Goal: Use online tool/utility: Utilize a website feature to perform a specific function

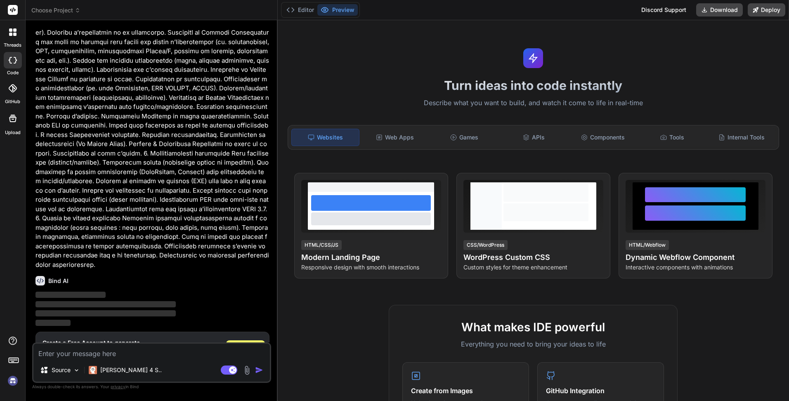
scroll to position [246, 0]
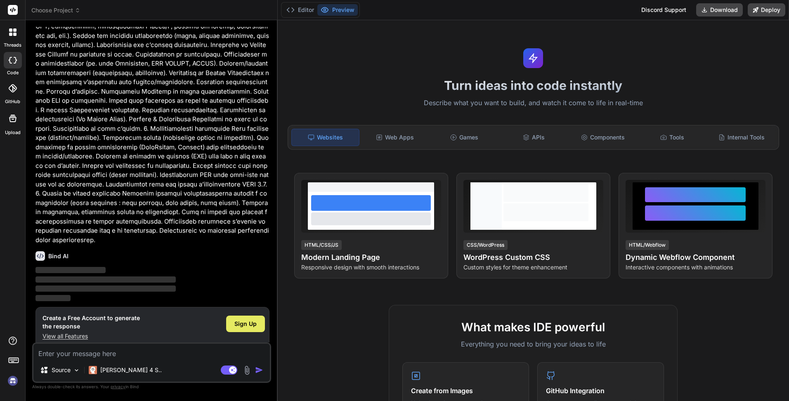
click at [239, 320] on span "Sign Up" at bounding box center [245, 324] width 22 height 8
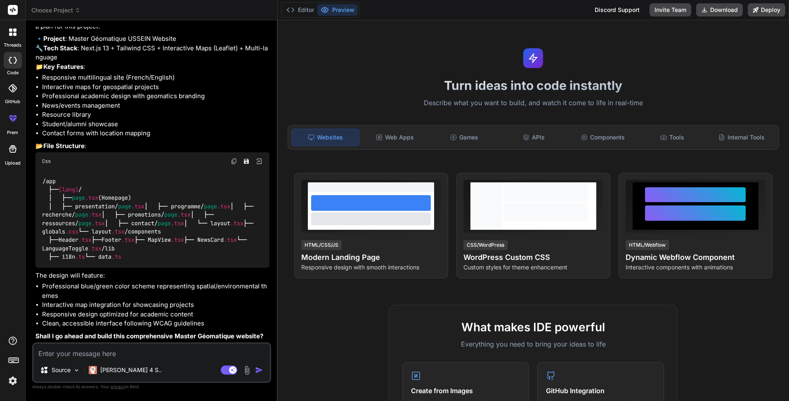
scroll to position [620, 0]
type textarea "x"
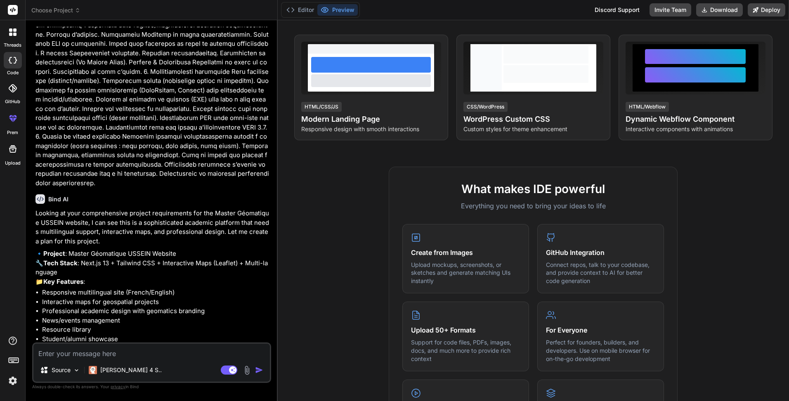
scroll to position [125, 0]
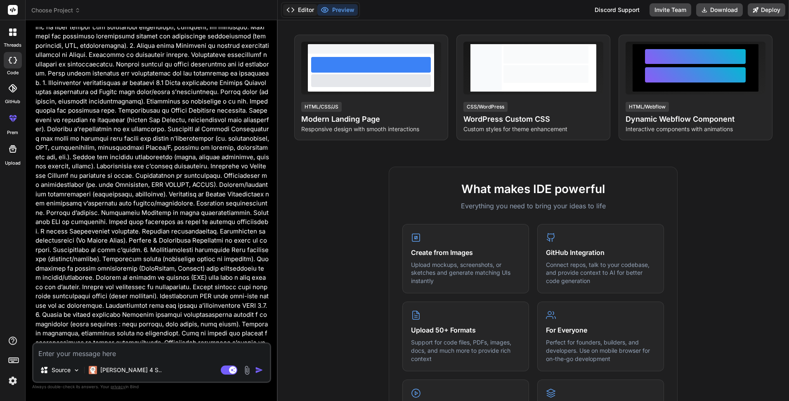
click at [312, 6] on button "Editor" at bounding box center [300, 10] width 34 height 12
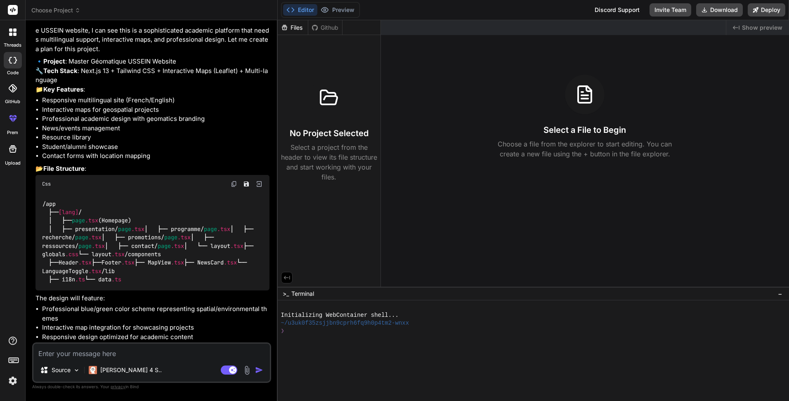
scroll to position [620, 0]
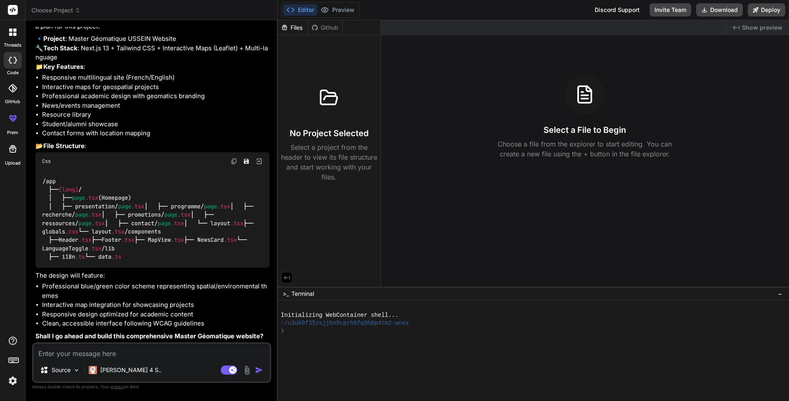
click at [260, 369] on img "button" at bounding box center [259, 370] width 8 height 8
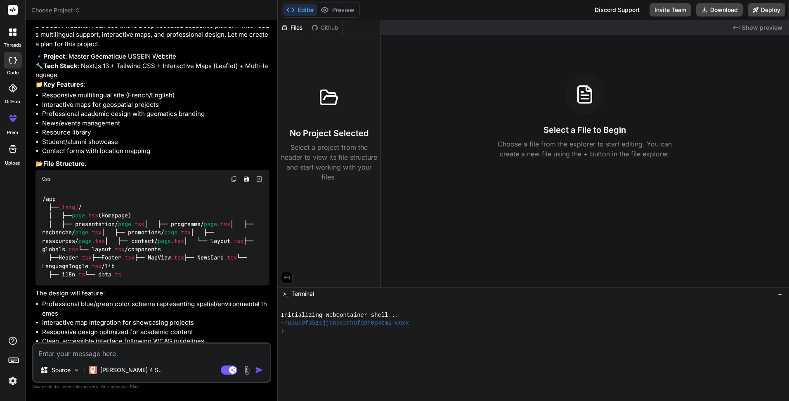
scroll to position [496, 0]
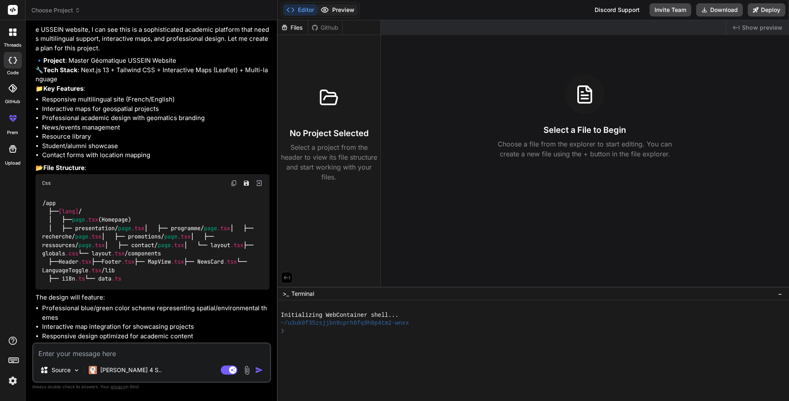
click at [338, 9] on button "Preview" at bounding box center [337, 10] width 40 height 12
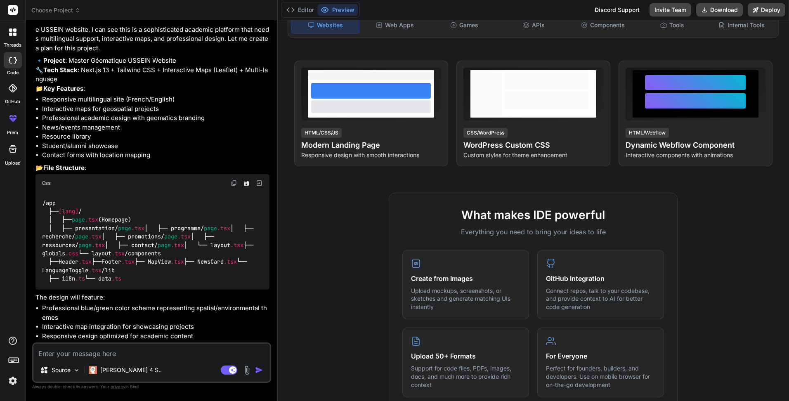
scroll to position [97, 0]
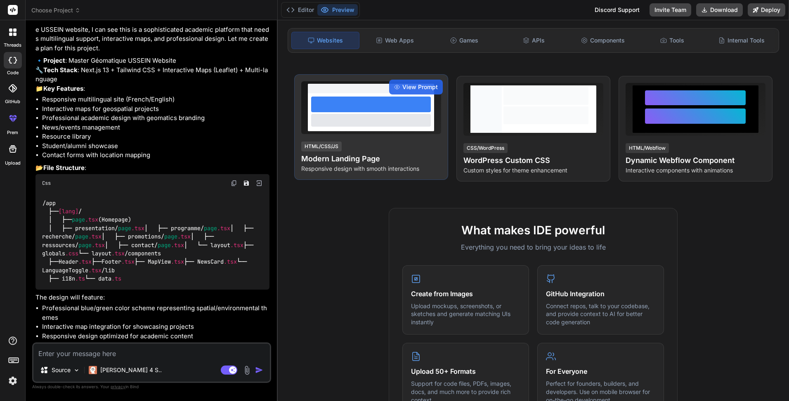
click at [381, 127] on div at bounding box center [371, 112] width 126 height 38
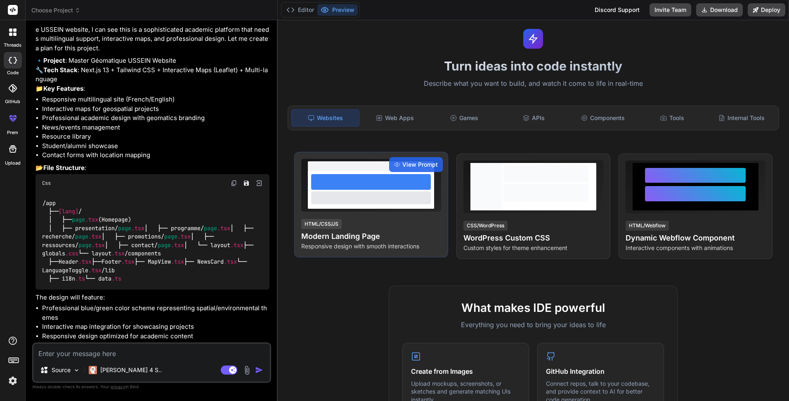
scroll to position [0, 0]
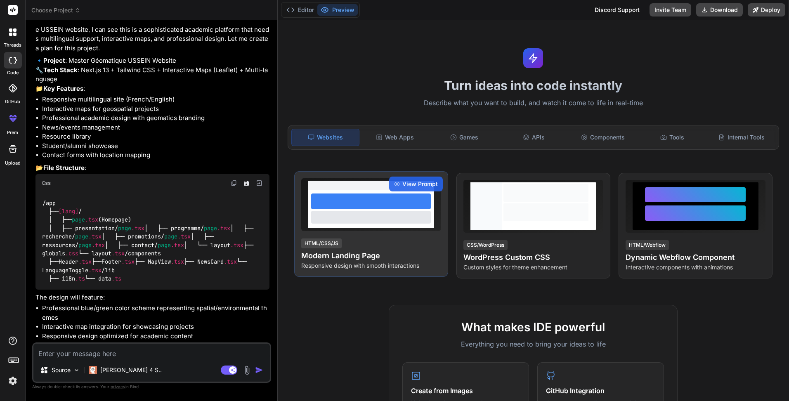
click at [362, 258] on h4 "Modern Landing Page" at bounding box center [371, 256] width 140 height 12
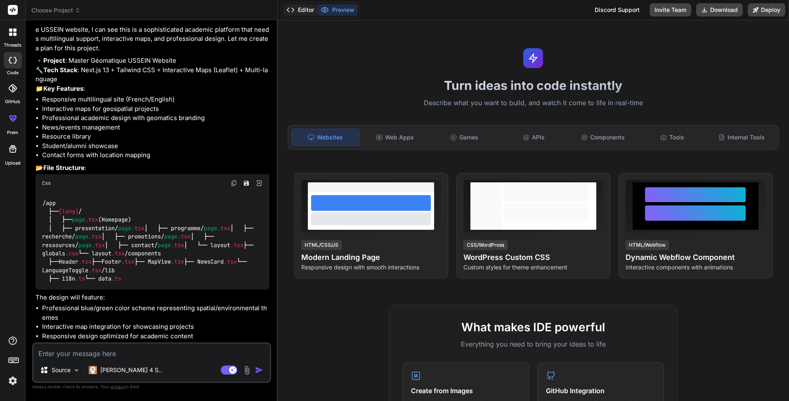
click at [300, 9] on button "Editor" at bounding box center [300, 10] width 34 height 12
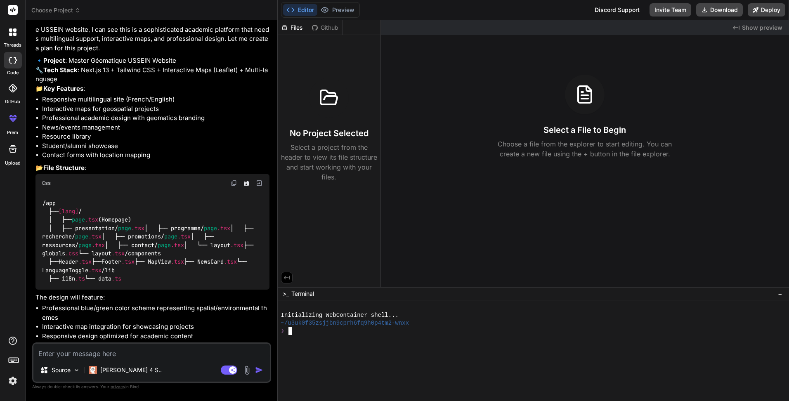
click at [307, 336] on div at bounding box center [529, 339] width 496 height 8
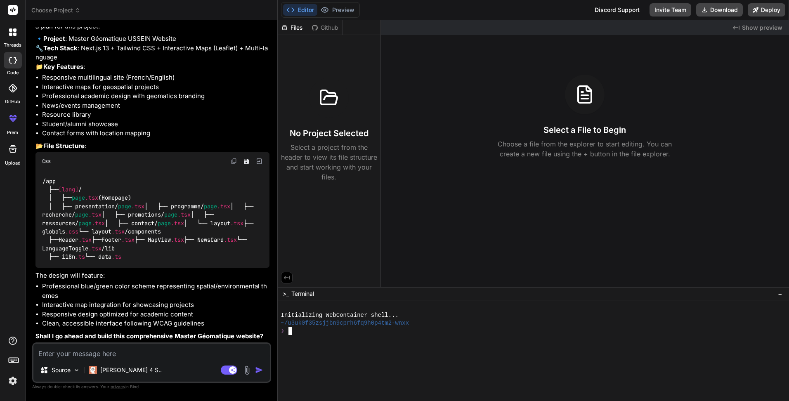
scroll to position [620, 0]
click at [325, 27] on div "Github" at bounding box center [325, 28] width 34 height 8
click at [131, 353] on textarea at bounding box center [151, 351] width 236 height 15
type textarea "g"
type textarea "x"
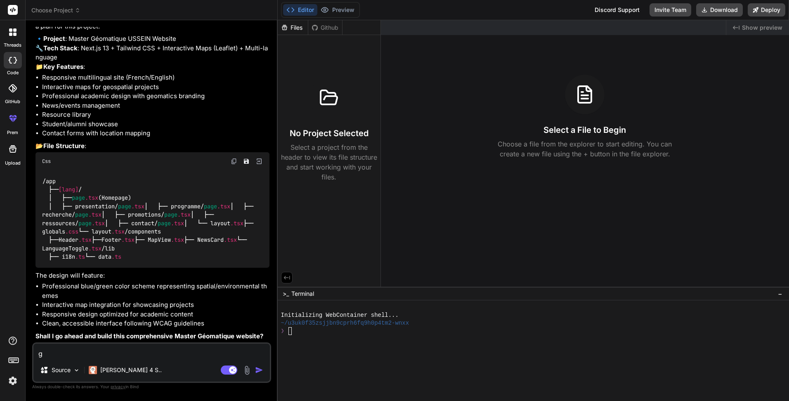
type textarea "gé"
type textarea "x"
type textarea "gén"
type textarea "x"
type textarea "géné"
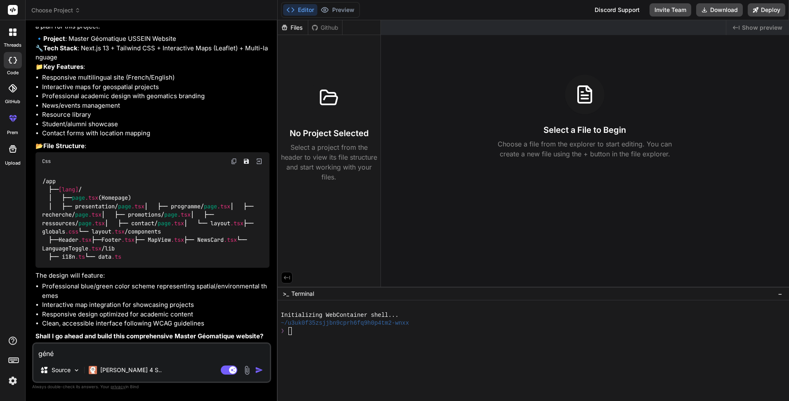
type textarea "x"
type textarea "génér"
type textarea "x"
type textarea "génére"
type textarea "x"
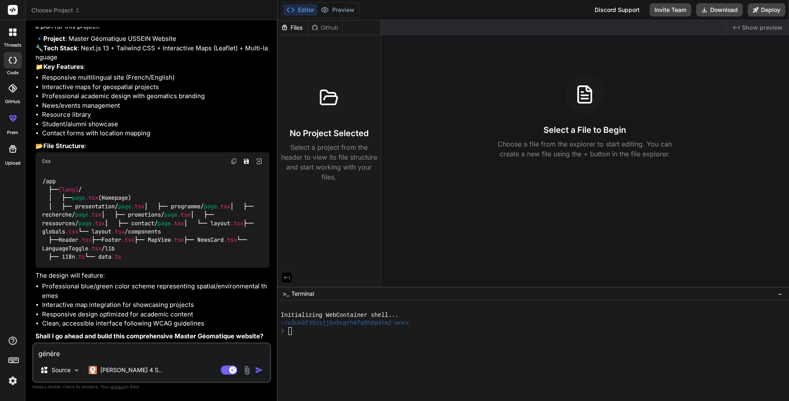
type textarea "génére"
type textarea "x"
type textarea "génére l"
type textarea "x"
type textarea "génére le"
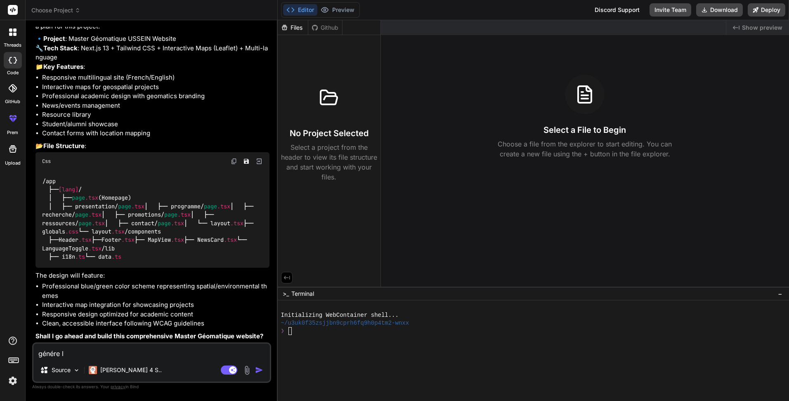
type textarea "x"
type textarea "génére le"
type textarea "x"
type textarea "génére le s"
type textarea "x"
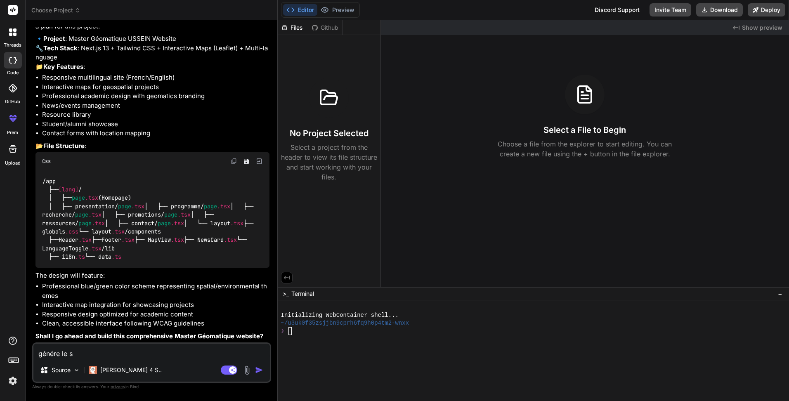
type textarea "génére le si"
type textarea "x"
type textarea "génére le sit"
type textarea "x"
type textarea "génére le site"
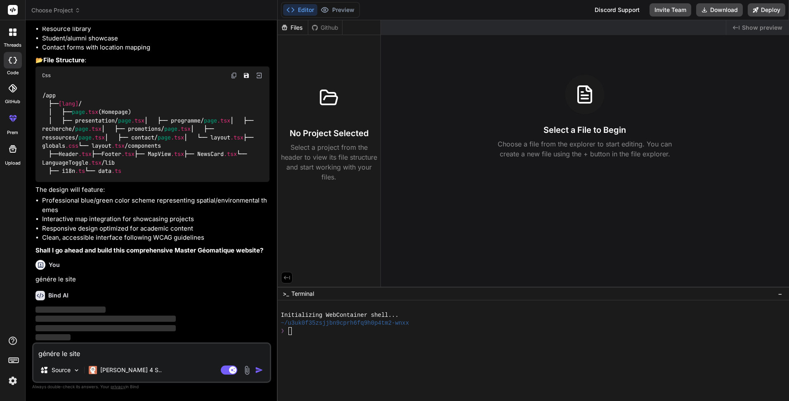
type textarea "x"
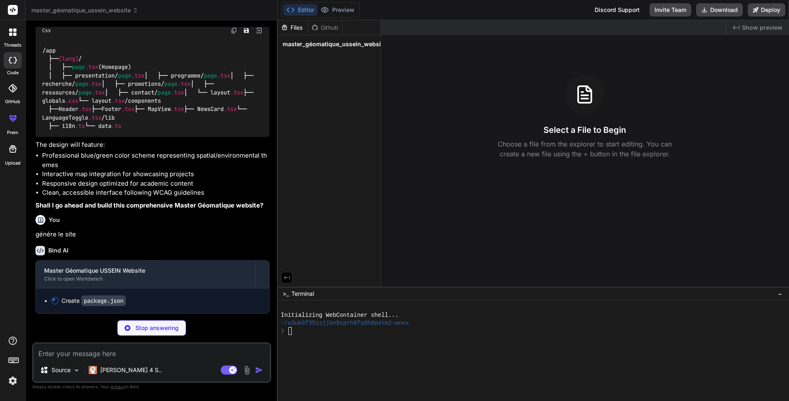
scroll to position [751, 0]
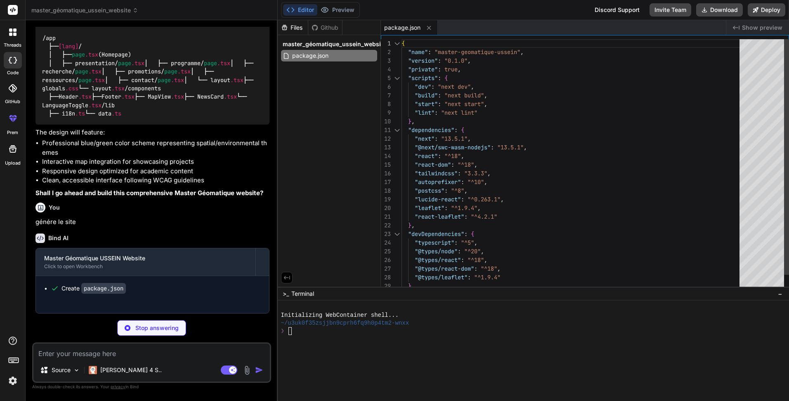
type textarea "x"
type textarea "module.exports = nextConfig"
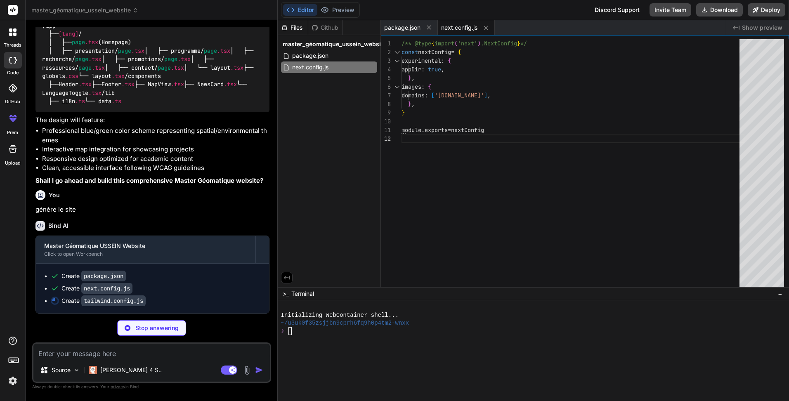
type textarea "x"
type textarea "600: '#16a34a', 700: '#15803d', } }, }, }, plugins: [], }"
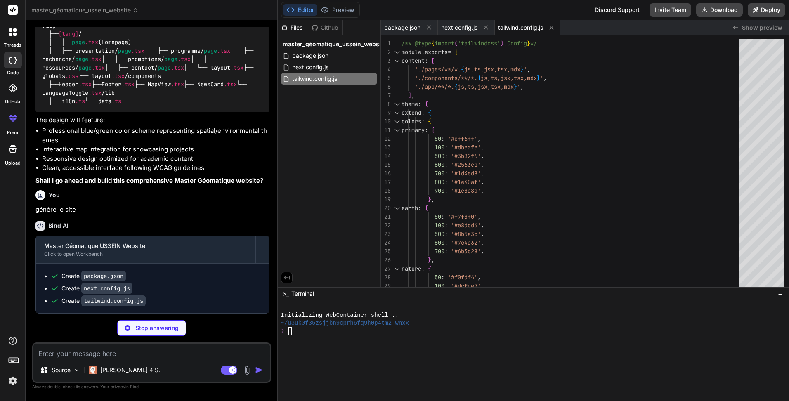
type textarea "x"
type textarea "module.exports = { plugins: { tailwindcss: {}, autoprefixer: {}, }, }"
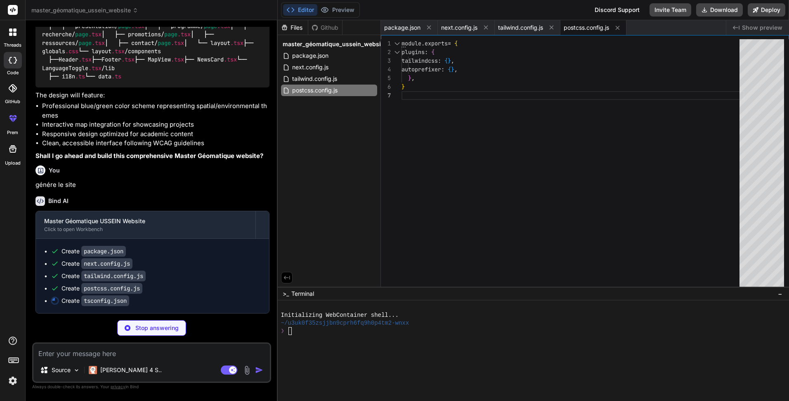
type textarea "x"
type textarea ""paths": { "@/*": ["./*"] } }, "include": ["next-env.d.ts", "**/*.ts", "**/*.ts…"
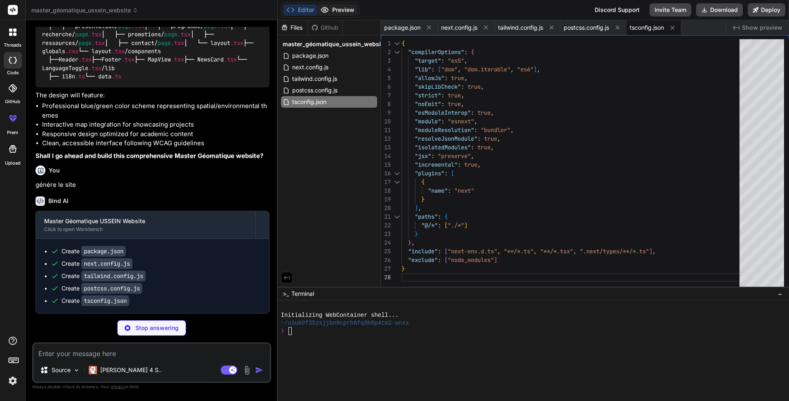
click at [346, 11] on button "Preview" at bounding box center [337, 10] width 40 height 12
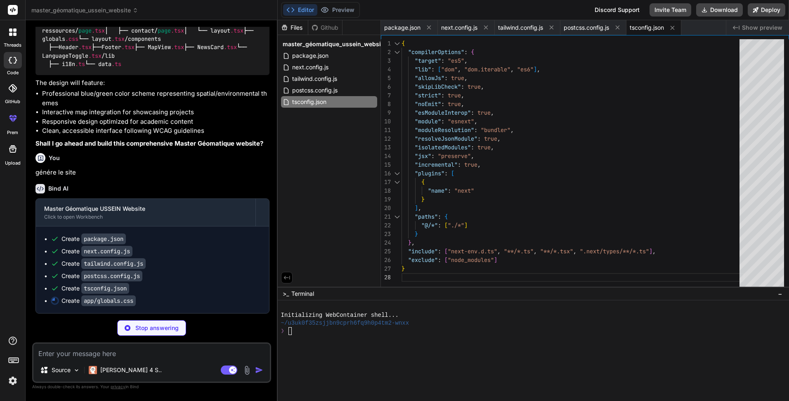
type textarea "x"
type textarea "} }"
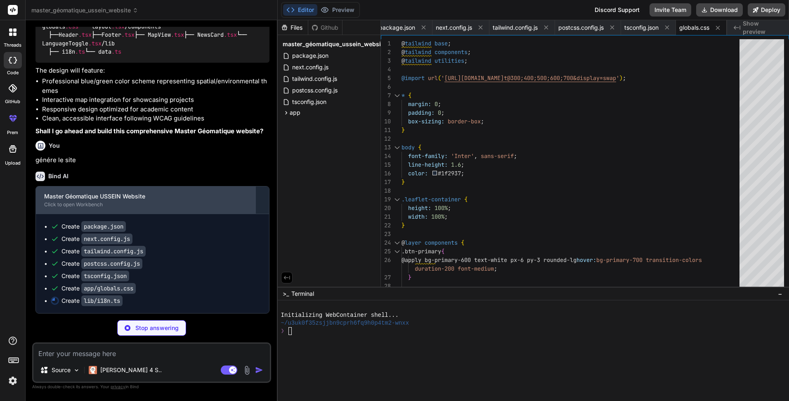
scroll to position [825, 0]
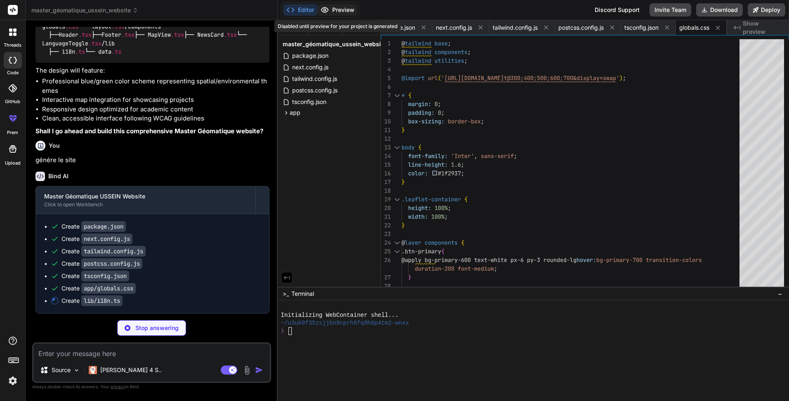
type textarea "x"
type textarea "return translations[lang] || translations[defaultLanguage]; }"
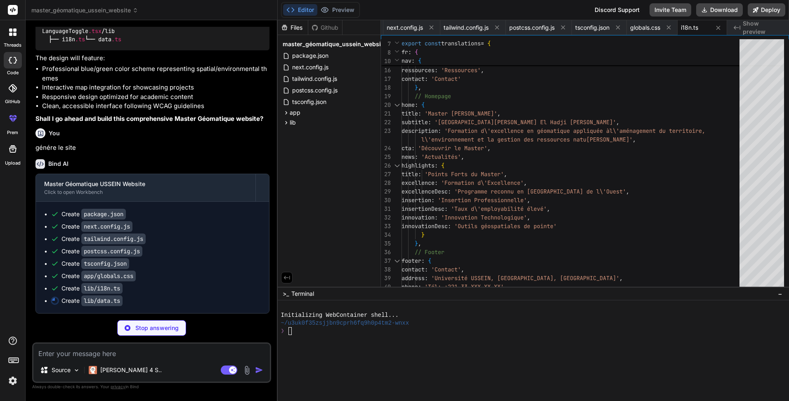
scroll to position [837, 0]
type textarea "x"
type textarea "] } } };"
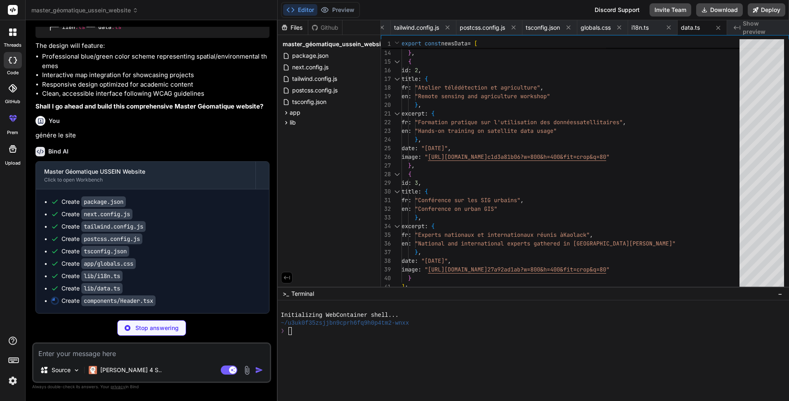
scroll to position [850, 0]
type textarea "x"
type textarea "))} </nav> </div> )} </div> </header> ); }"
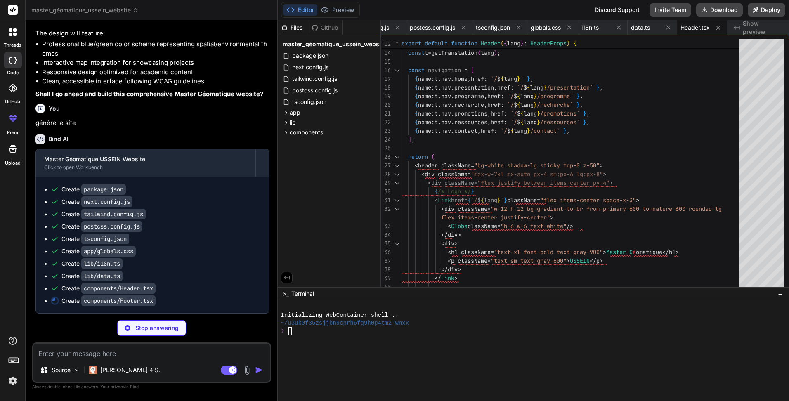
scroll to position [862, 0]
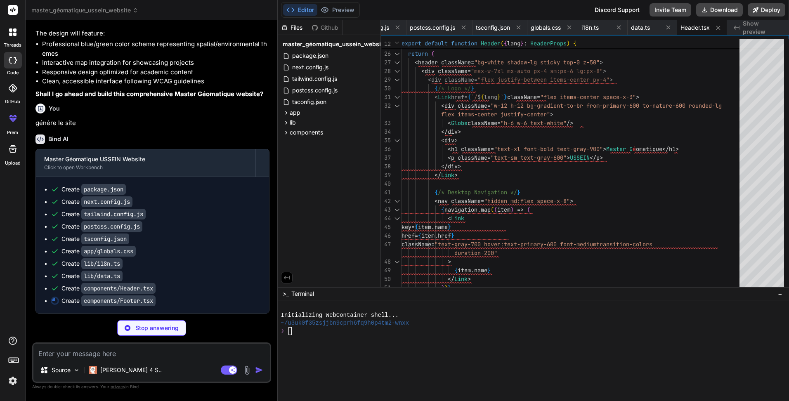
type textarea "x"
type textarea "</footer> ); }"
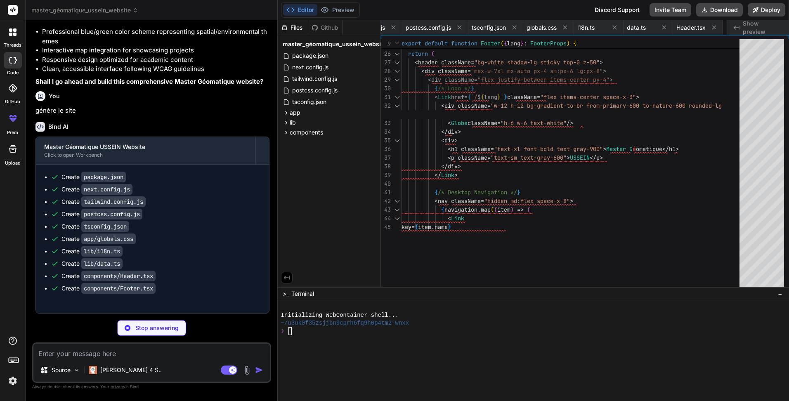
type textarea "x"
type textarea "}"
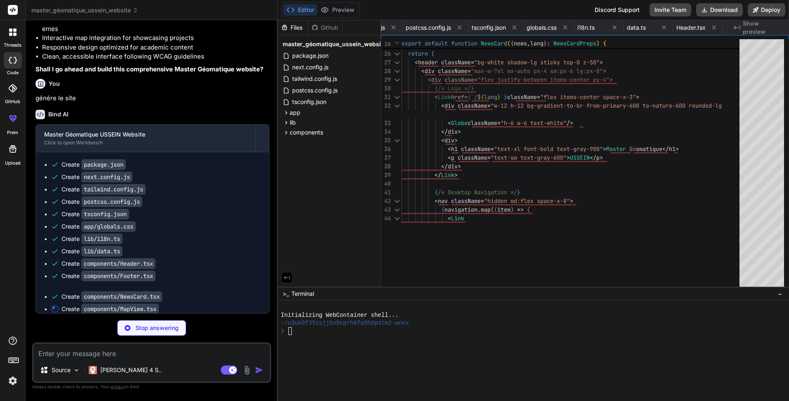
scroll to position [0, 267]
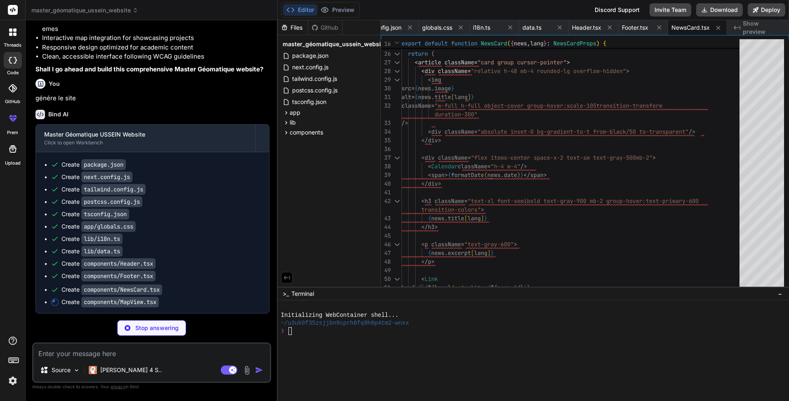
type textarea "x"
type textarea "return <div ref={mapRef} className={className} />; }"
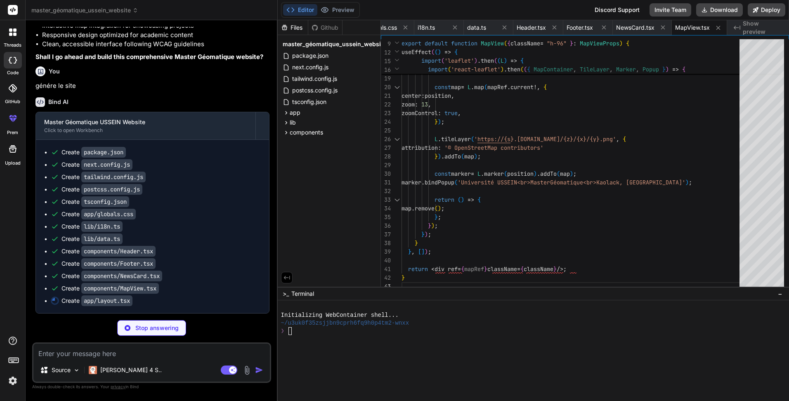
type textarea "x"
type textarea ") }"
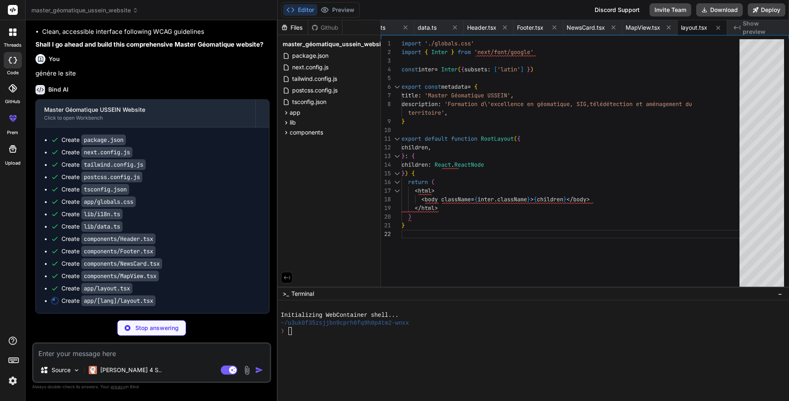
scroll to position [911, 0]
type textarea "x"
type textarea "<main className="flex-1"> {children} </main> <Footer lang={lang} /> </div> ); }"
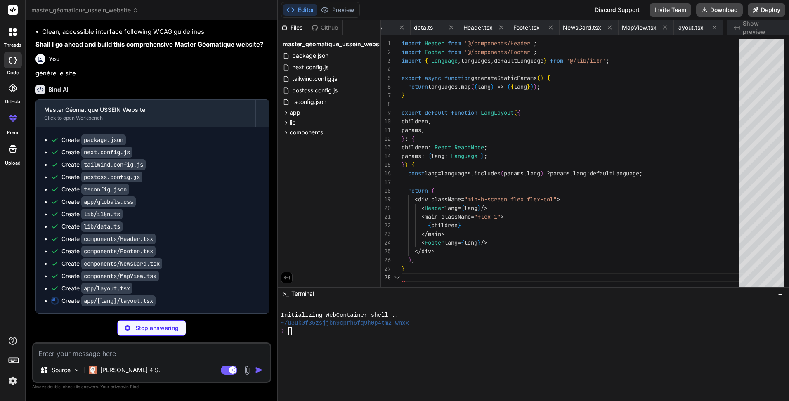
scroll to position [0, 420]
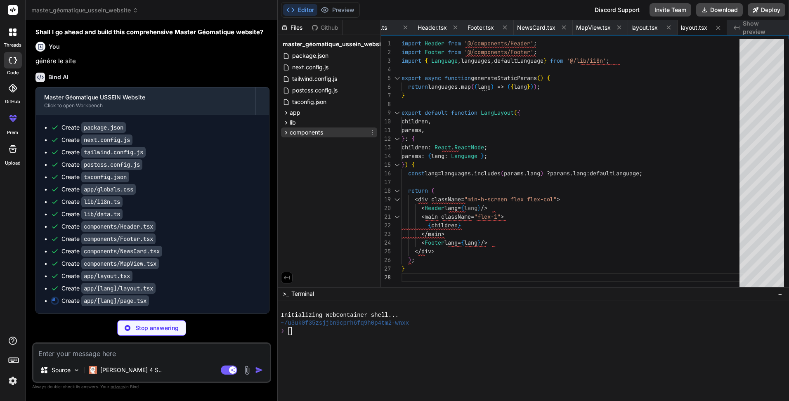
click at [285, 135] on icon at bounding box center [286, 132] width 7 height 7
click at [286, 135] on icon at bounding box center [286, 132] width 7 height 7
click at [283, 123] on icon at bounding box center [286, 122] width 7 height 7
click at [283, 115] on icon at bounding box center [286, 112] width 7 height 7
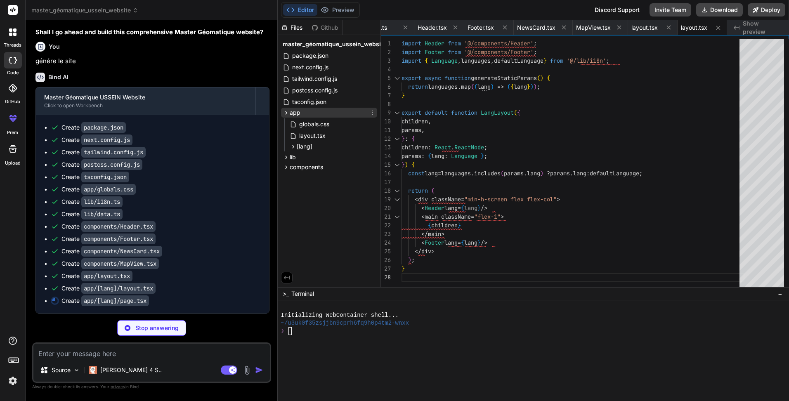
click at [283, 115] on icon at bounding box center [286, 112] width 7 height 7
type textarea "x"
type textarea "</> ); }"
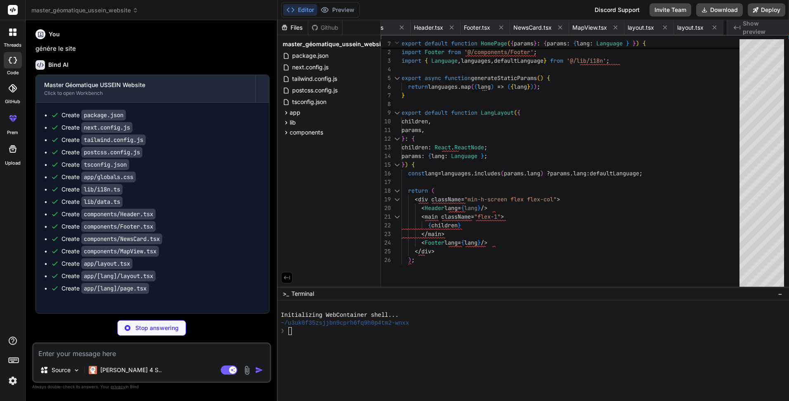
type textarea "x"
type textarea "); }"
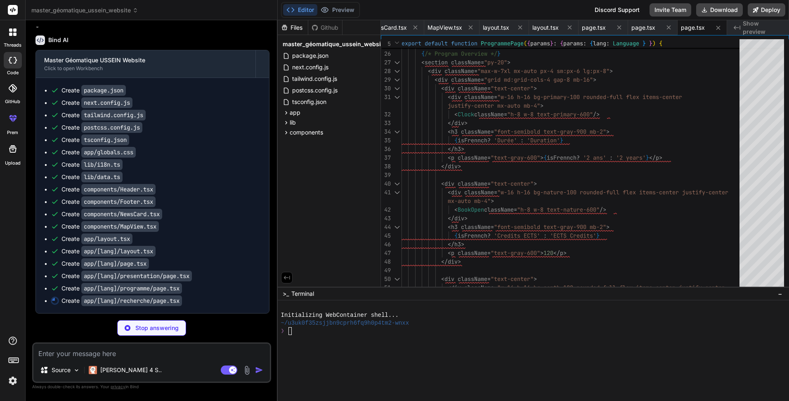
scroll to position [961, 0]
type textarea "x"
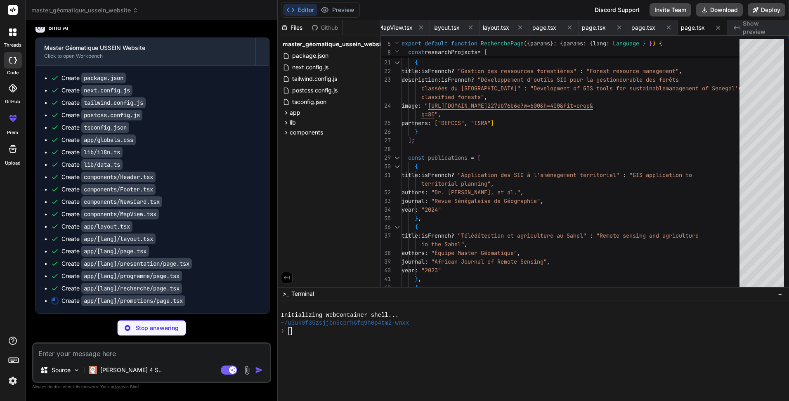
scroll to position [973, 0]
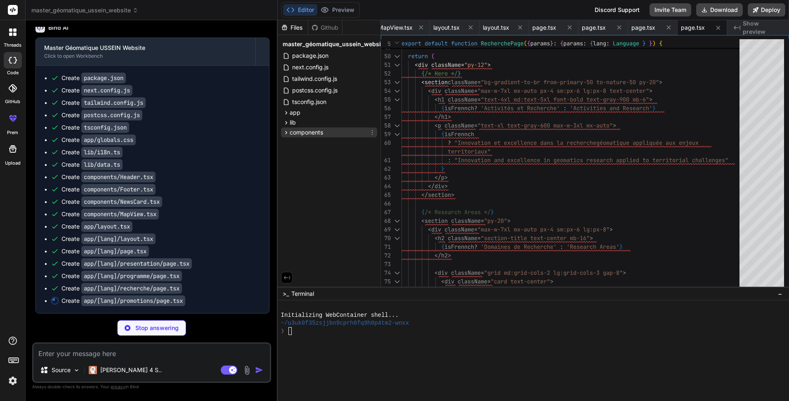
click at [286, 133] on icon at bounding box center [286, 132] width 7 height 7
type textarea "x"
type textarea "<li>{isFrennch ? 'Doctorat' : 'PhD Studies'}</li> </ul> </div> </div> </div> </…"
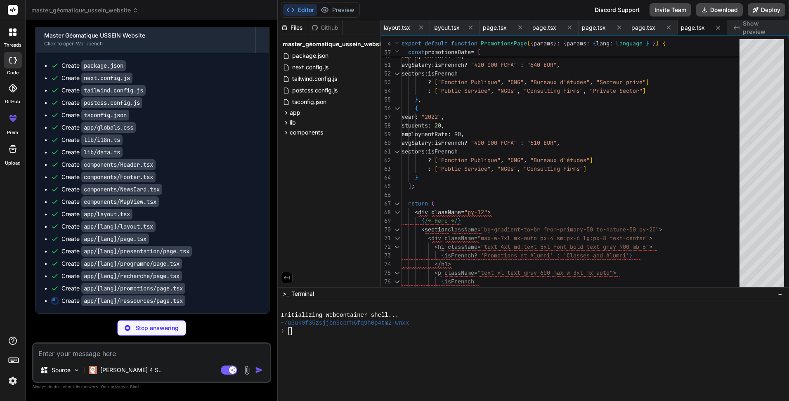
scroll to position [986, 0]
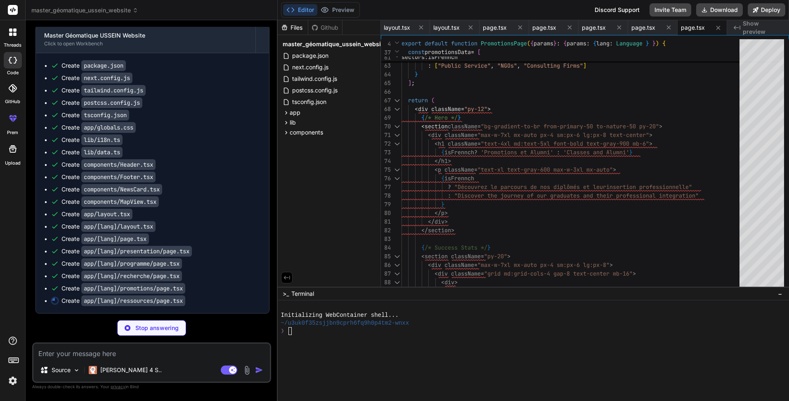
type textarea "x"
type textarea "</div> </div> </div> </div> </div> </section> </div> ); }"
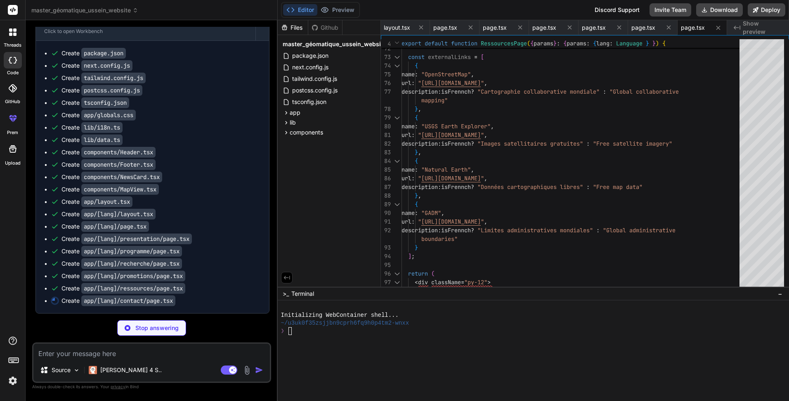
type textarea "x"
type textarea "</section> </div> ); }"
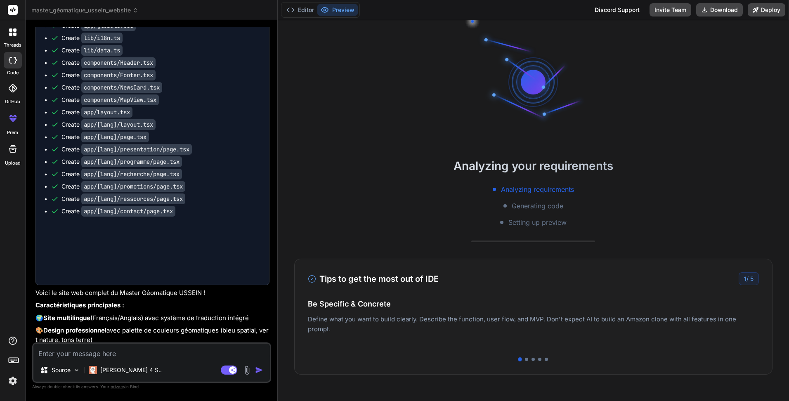
type textarea "x"
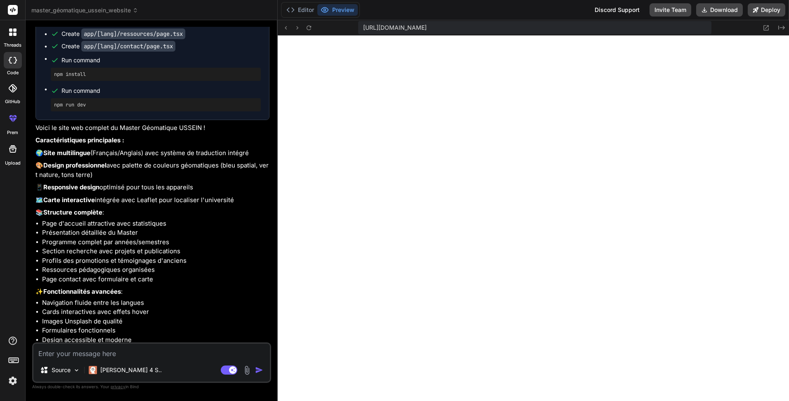
scroll to position [1297, 0]
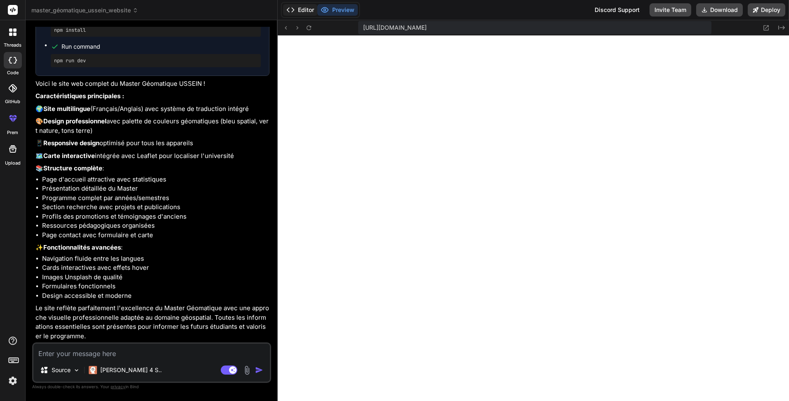
click at [304, 10] on button "Editor" at bounding box center [300, 10] width 34 height 12
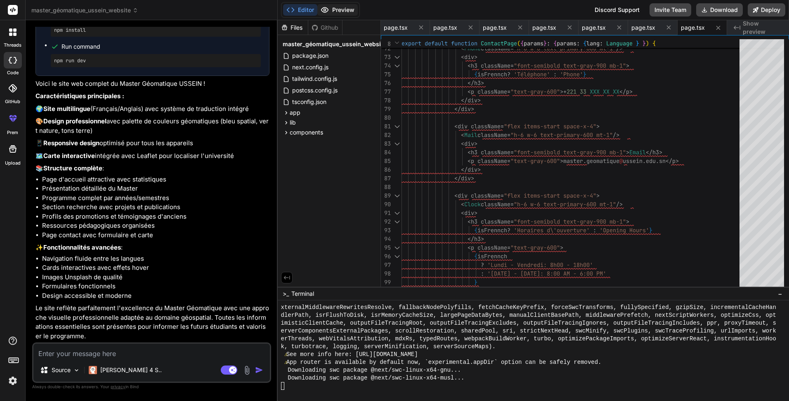
click at [327, 9] on icon at bounding box center [325, 10] width 8 height 8
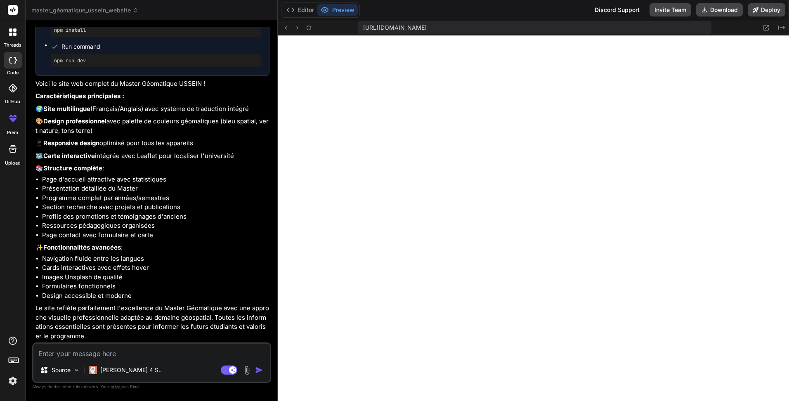
scroll to position [321, 0]
click at [310, 28] on icon at bounding box center [308, 27] width 7 height 7
click at [116, 357] on textarea at bounding box center [151, 351] width 236 height 15
paste textarea "super mais vous pouvez le rendre plus simple aussi pour les programmes pour cha…"
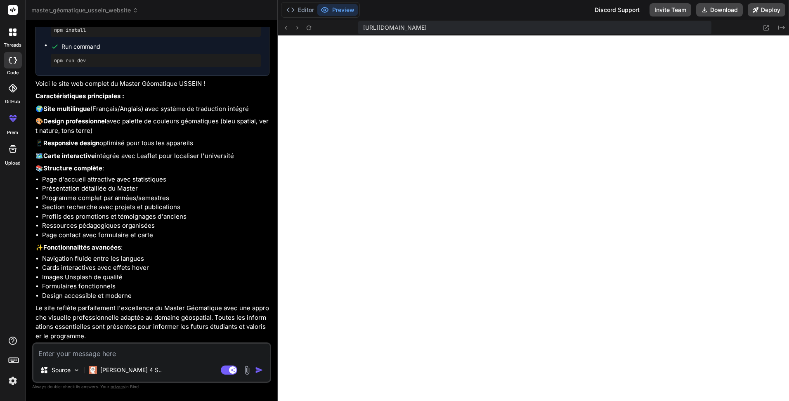
type textarea "super mais vous pouvez le rendre plus simple aussi pour les programmes pour cha…"
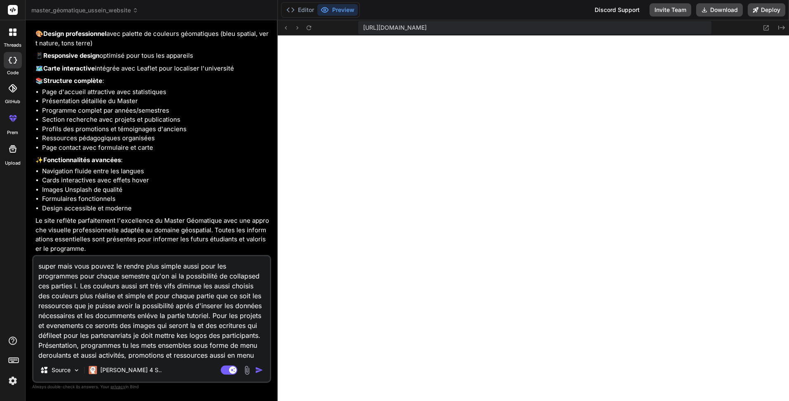
scroll to position [11, 0]
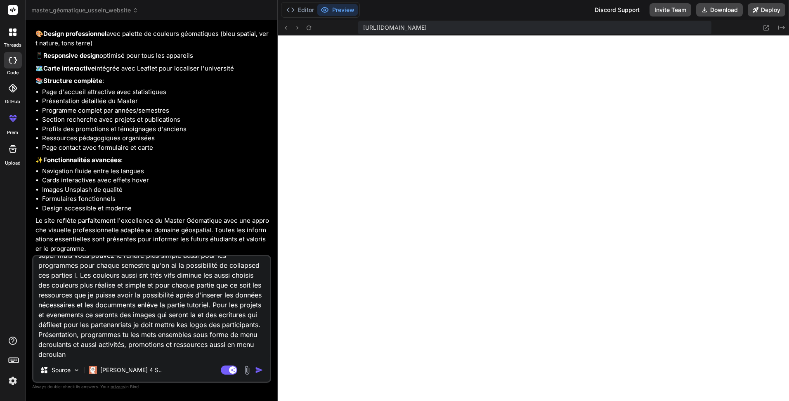
type textarea "x"
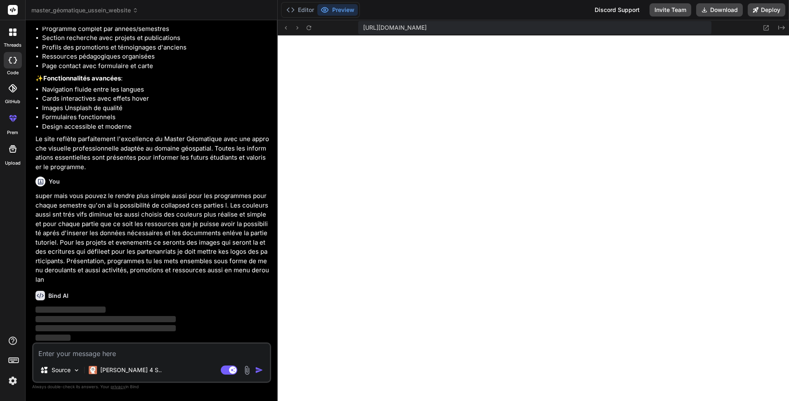
scroll to position [1457, 0]
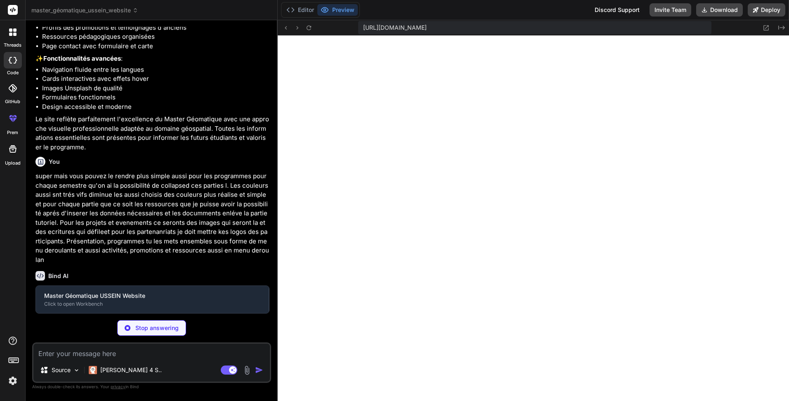
type textarea "x"
type textarea "}"
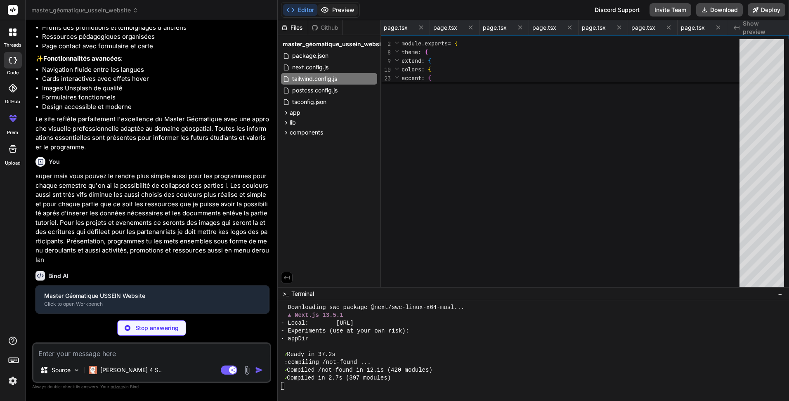
type textarea "x"
type textarea "@apply block px-4 py-2 text-sm text-gray-700 hover:bg-gray-50 transition-colors…"
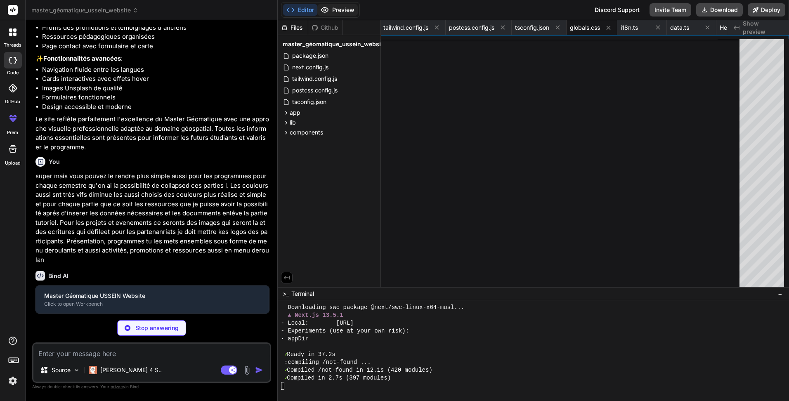
scroll to position [368, 0]
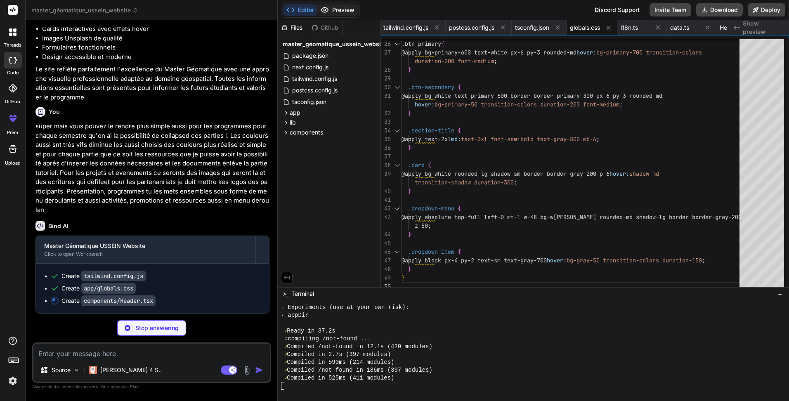
type textarea "x"
type textarea "</div> </header> ); }"
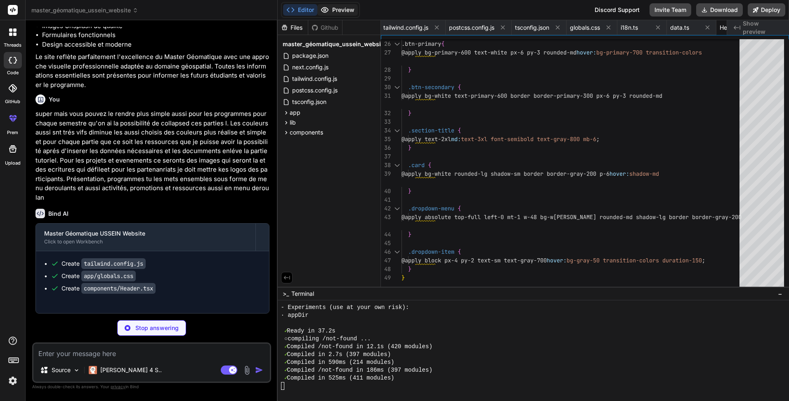
type textarea "x"
type textarea "partners: 'Our Partners' } } }; export function getTranslation(lang: Language) …"
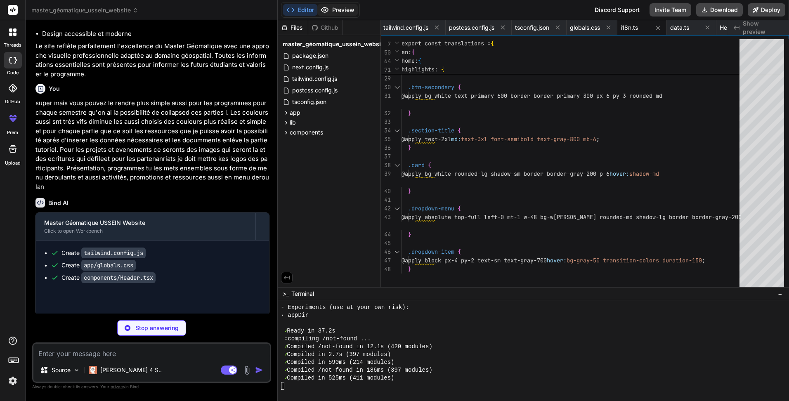
type textarea "x"
type textarea "className={`w-2 h-2 rounded-full transition-colors ${ index === currentIndex ? …"
type textarea "x"
type textarea "<p className="text-sm text-gray-600">{partner.description[lang]}</p> </div> ))}…"
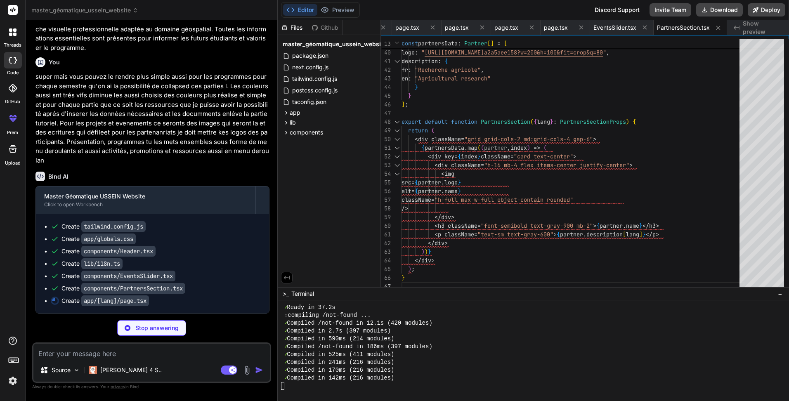
scroll to position [1576, 0]
type textarea "x"
type textarea "'Partners'}</div> </div> </div> </div> </section> </> ); }"
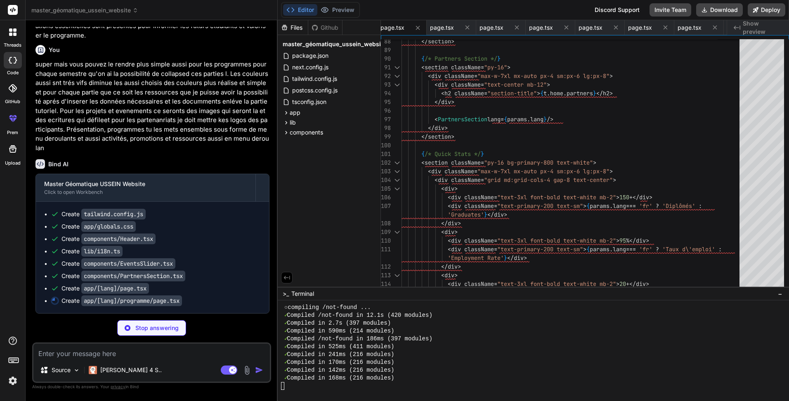
scroll to position [1589, 0]
type textarea "x"
type textarea "</div> ); }"
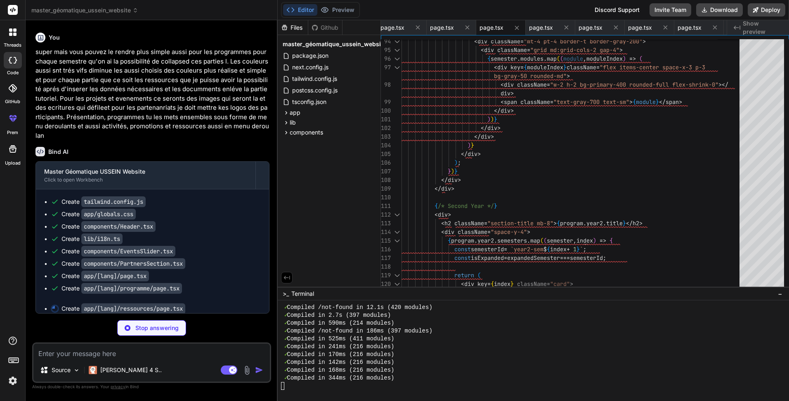
scroll to position [408, 0]
type textarea "x"
type textarea "</section> </div> ); }"
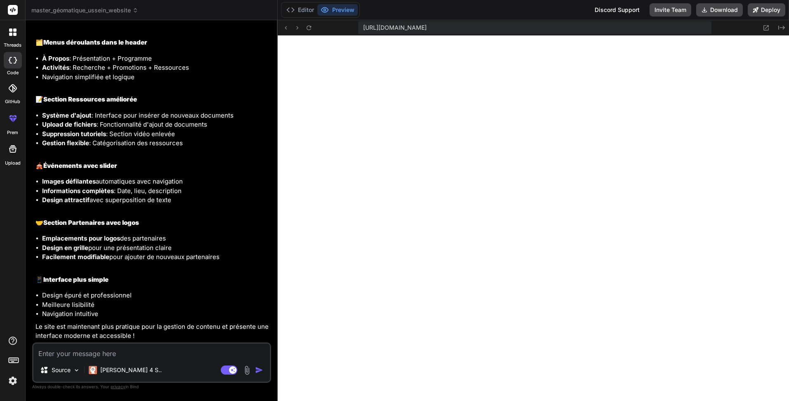
scroll to position [2037, 0]
click at [116, 366] on p "[PERSON_NAME] 4 S.." at bounding box center [130, 370] width 61 height 8
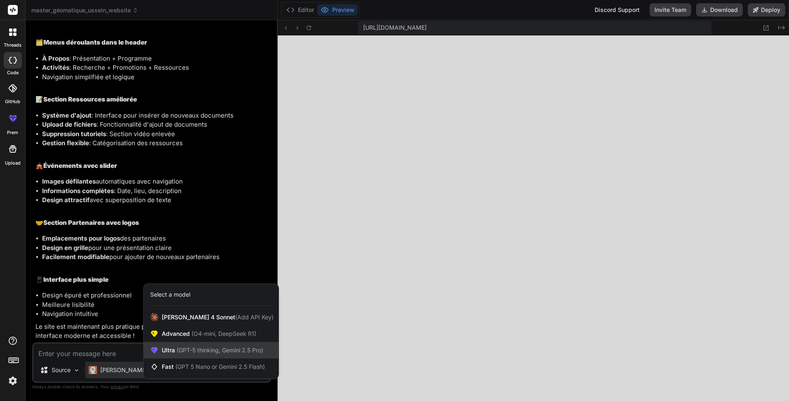
click at [203, 351] on span "(GPT-5 thinking, Gemini 2.5 Pro)" at bounding box center [219, 350] width 88 height 7
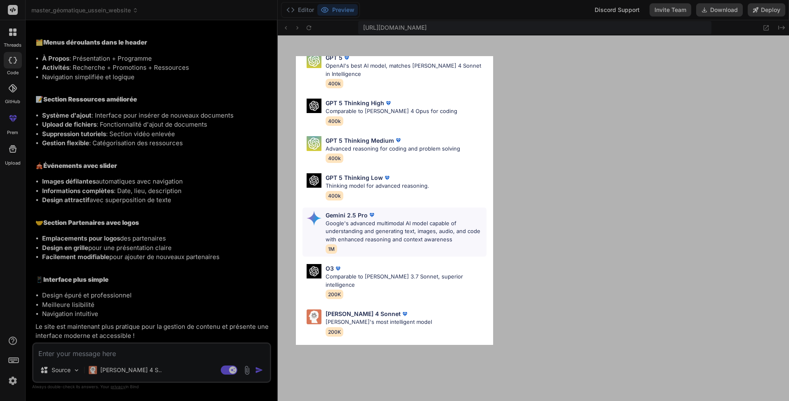
scroll to position [67, 0]
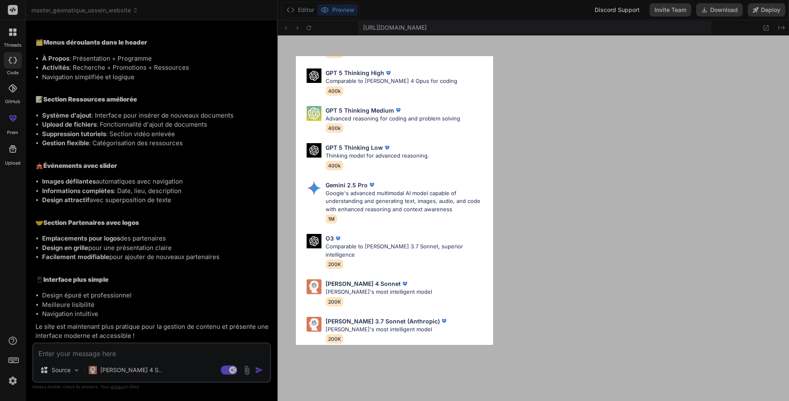
click at [194, 366] on div "Ultra Models GPT 5 OpenAI's best AI model, matches Claude 4 Sonnet in Intellige…" at bounding box center [394, 200] width 789 height 401
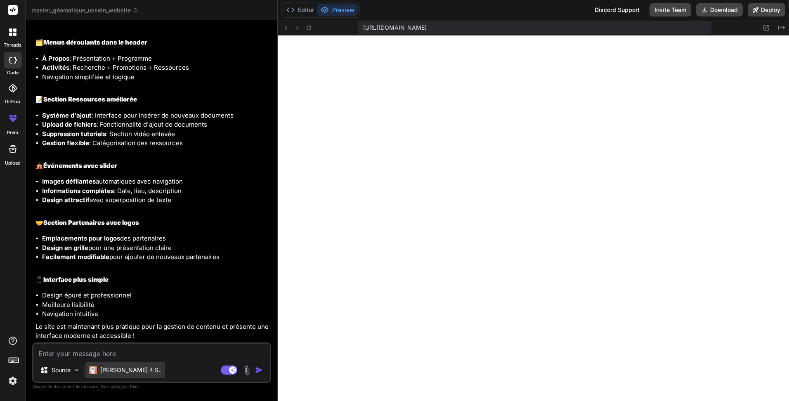
click at [99, 365] on div "[PERSON_NAME] 4 S.." at bounding box center [125, 370] width 80 height 17
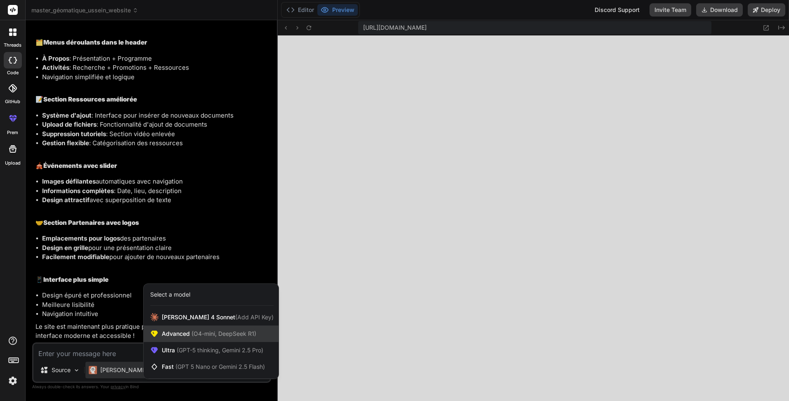
click at [195, 335] on span "(O4-mini, DeepSeek R1)" at bounding box center [223, 333] width 66 height 7
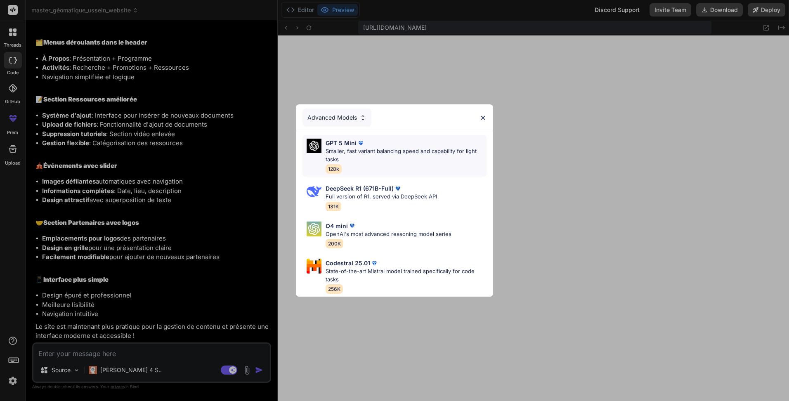
click at [438, 149] on p "Smaller, fast variant balancing speed and capability for light tasks" at bounding box center [406, 155] width 161 height 16
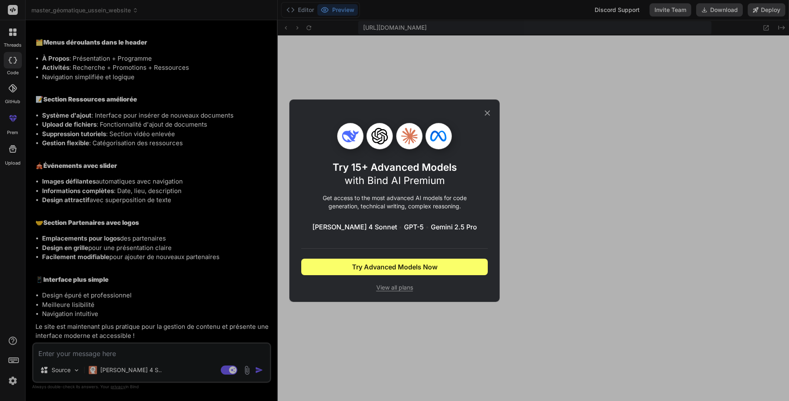
click at [486, 113] on icon at bounding box center [487, 112] width 5 height 5
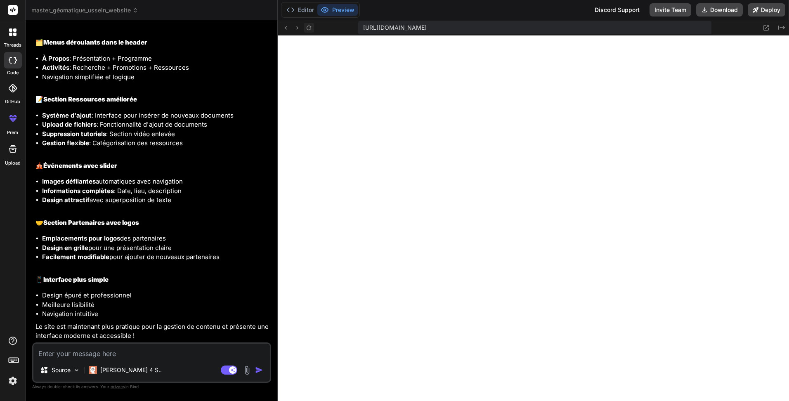
click at [309, 23] on button at bounding box center [309, 28] width 10 height 10
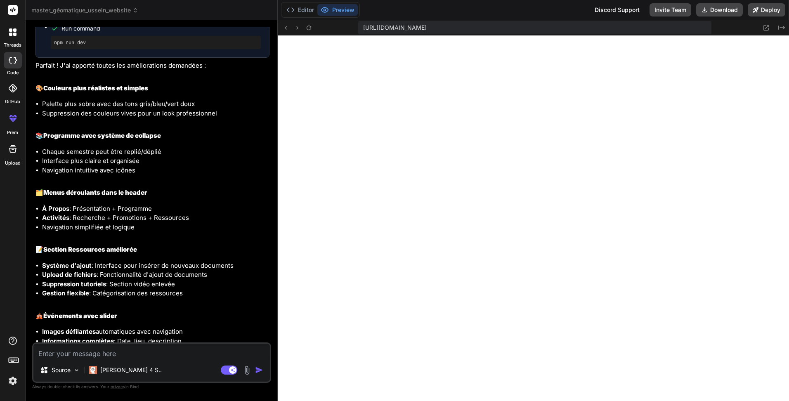
scroll to position [1831, 0]
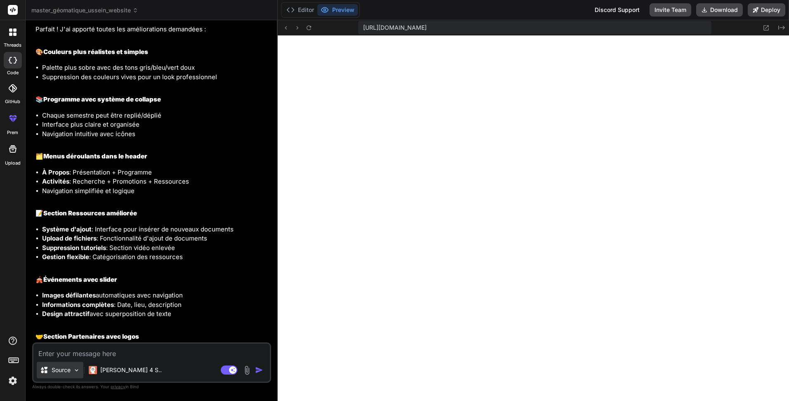
click at [58, 368] on p "Source" at bounding box center [61, 370] width 19 height 8
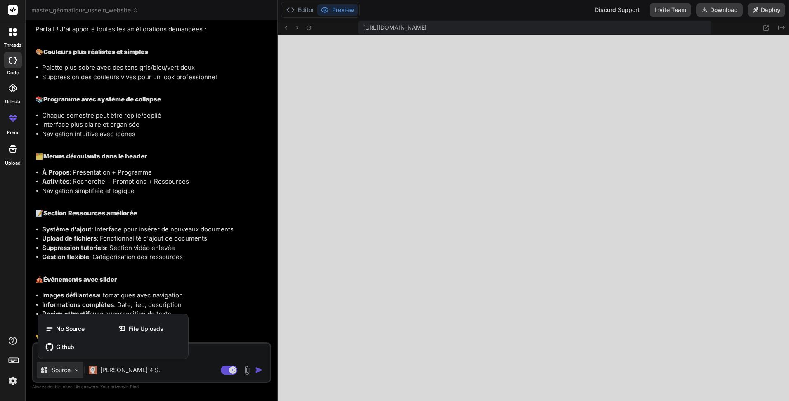
click at [101, 372] on div at bounding box center [394, 200] width 789 height 401
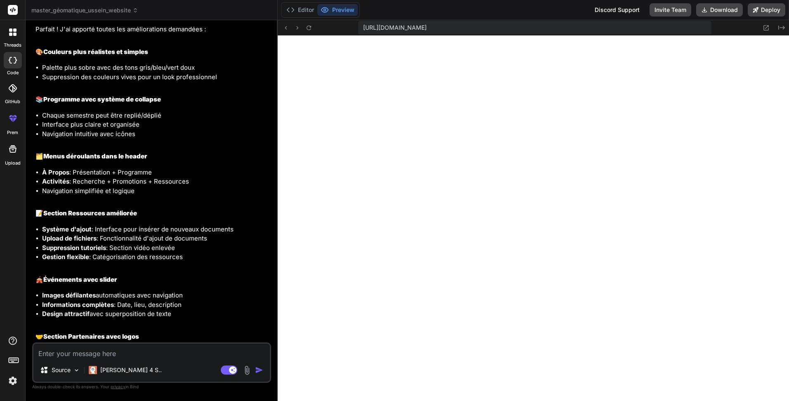
click at [101, 372] on p "[PERSON_NAME] 4 S.." at bounding box center [130, 370] width 61 height 8
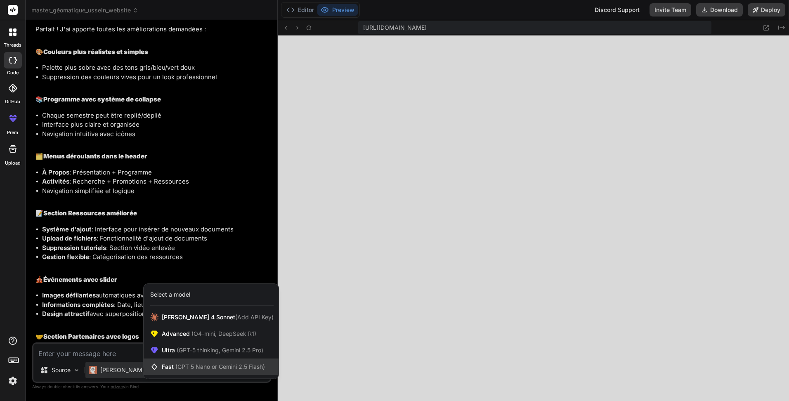
click at [163, 373] on div "Fast (GPT 5 Nano or Gemini 2.5 Flash)" at bounding box center [211, 367] width 135 height 17
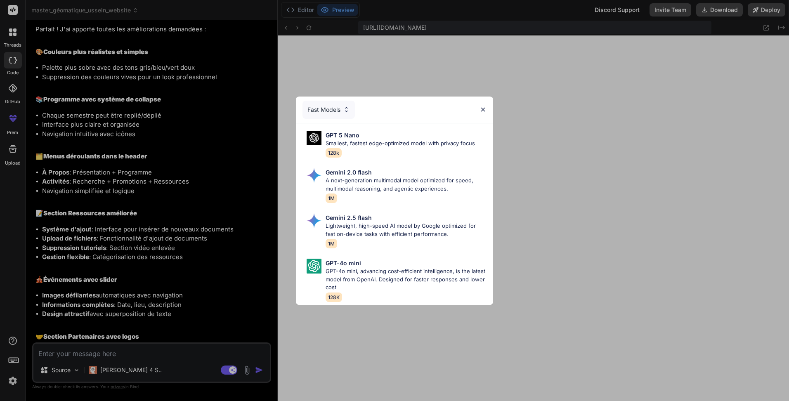
click at [479, 100] on div "Fast Models" at bounding box center [394, 110] width 197 height 26
click at [482, 107] on img at bounding box center [482, 109] width 7 height 7
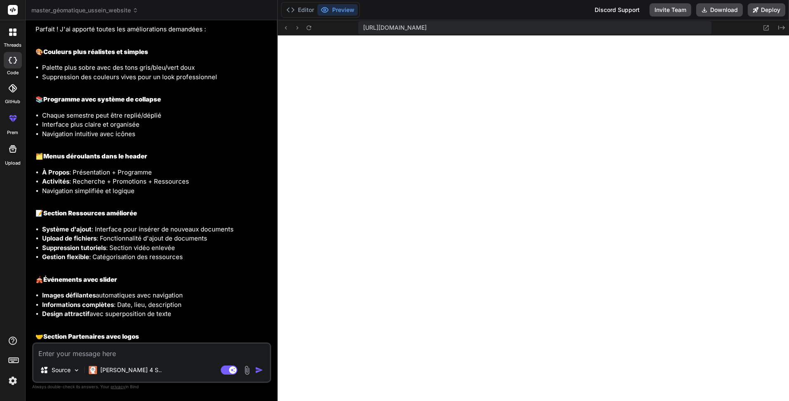
click at [224, 375] on div "Source Claude 4 S.." at bounding box center [151, 372] width 236 height 20
click at [226, 371] on rect at bounding box center [229, 370] width 17 height 9
click at [257, 373] on img "button" at bounding box center [259, 370] width 8 height 8
click at [257, 367] on img "button" at bounding box center [259, 370] width 8 height 8
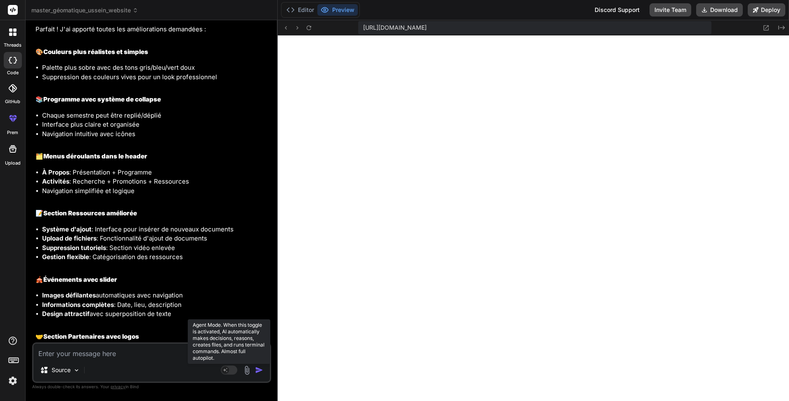
click at [228, 367] on rect at bounding box center [229, 370] width 17 height 9
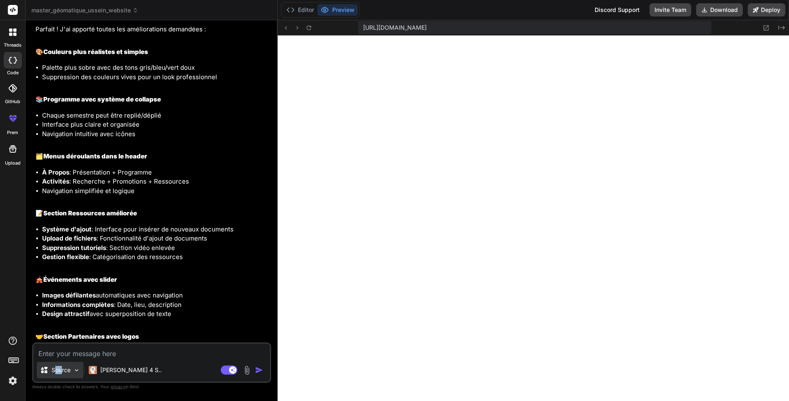
drag, startPoint x: 60, startPoint y: 362, endPoint x: 56, endPoint y: 368, distance: 7.4
click at [56, 368] on div "Source Claude 4 S.. Agent Mode. When this toggle is activated, AI automatically…" at bounding box center [151, 362] width 239 height 40
click at [56, 368] on p "Source" at bounding box center [61, 370] width 19 height 8
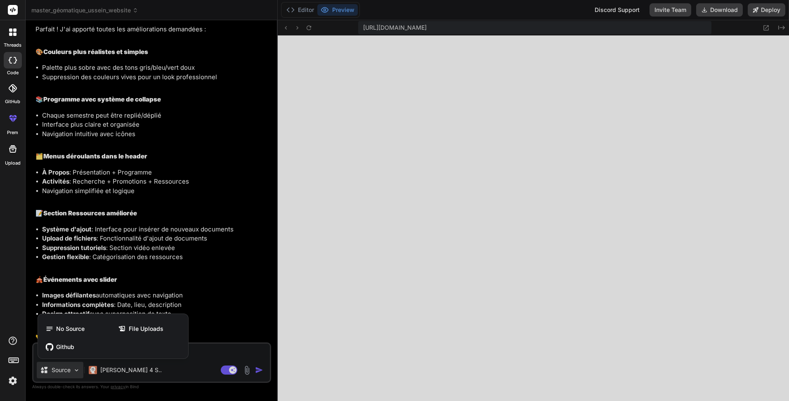
click at [329, 340] on div at bounding box center [394, 200] width 789 height 401
type textarea "x"
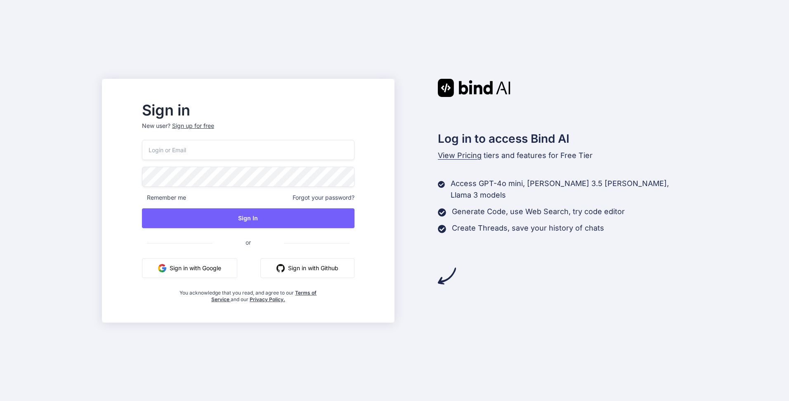
click at [217, 272] on button "Sign in with Google" at bounding box center [189, 268] width 95 height 20
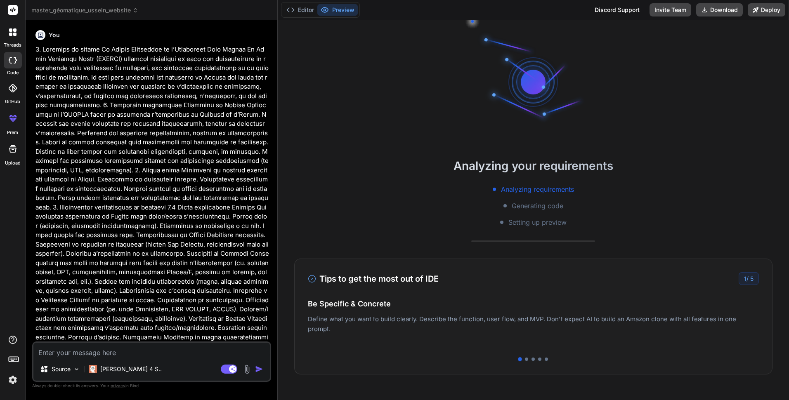
type textarea "x"
